Goal: Task Accomplishment & Management: Use online tool/utility

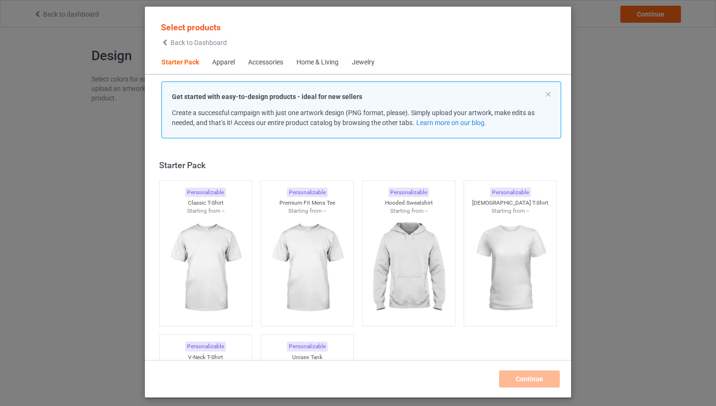
scroll to position [12, 0]
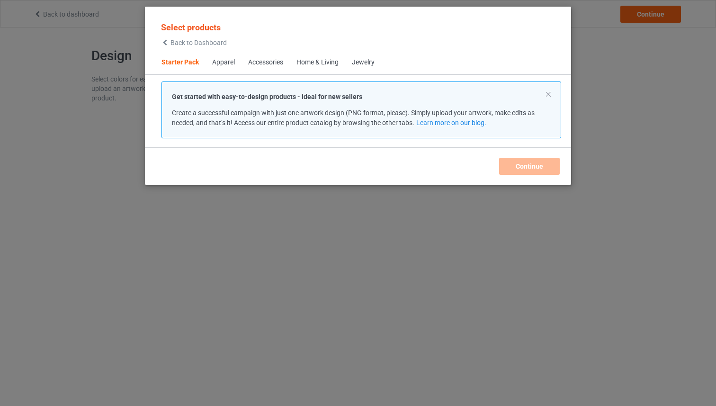
scroll to position [12, 0]
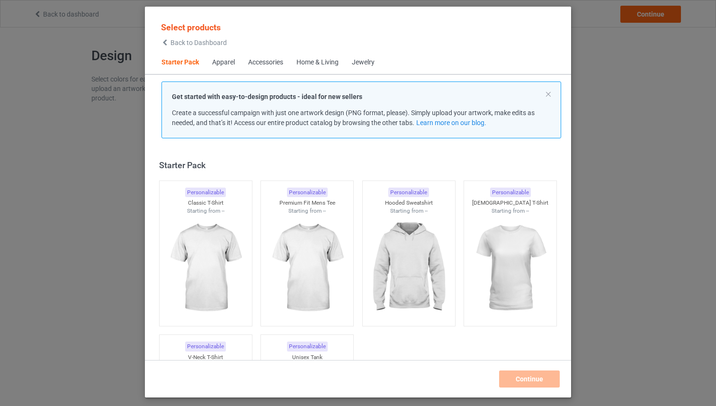
scroll to position [12, 0]
